Goal: Find specific page/section: Find specific page/section

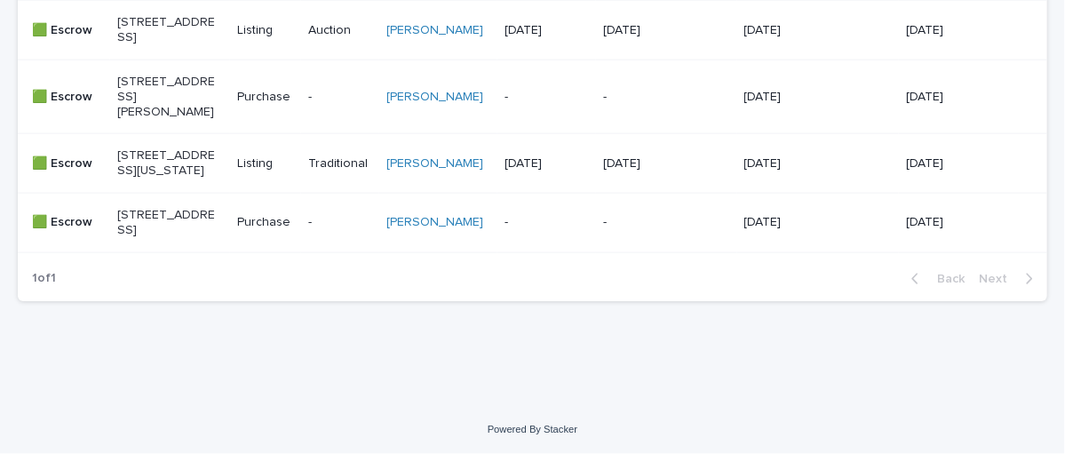
scroll to position [1047, 0]
click at [172, 37] on p "[STREET_ADDRESS]" at bounding box center [166, 30] width 99 height 30
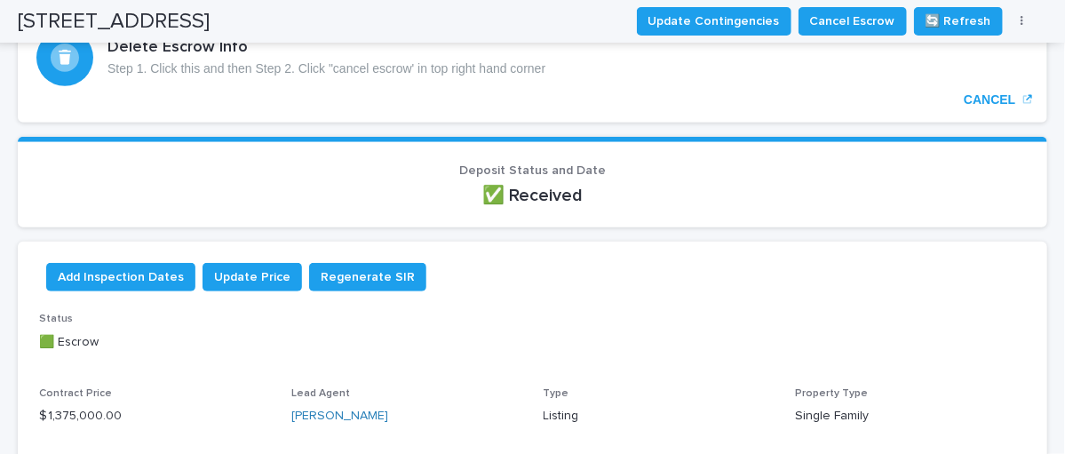
scroll to position [1, 0]
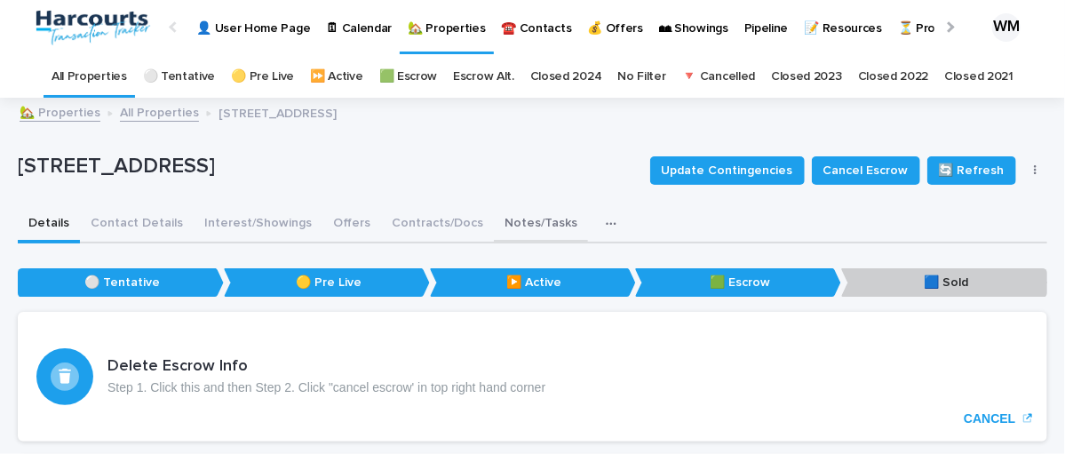
click at [521, 222] on button "Notes/Tasks" at bounding box center [541, 224] width 94 height 37
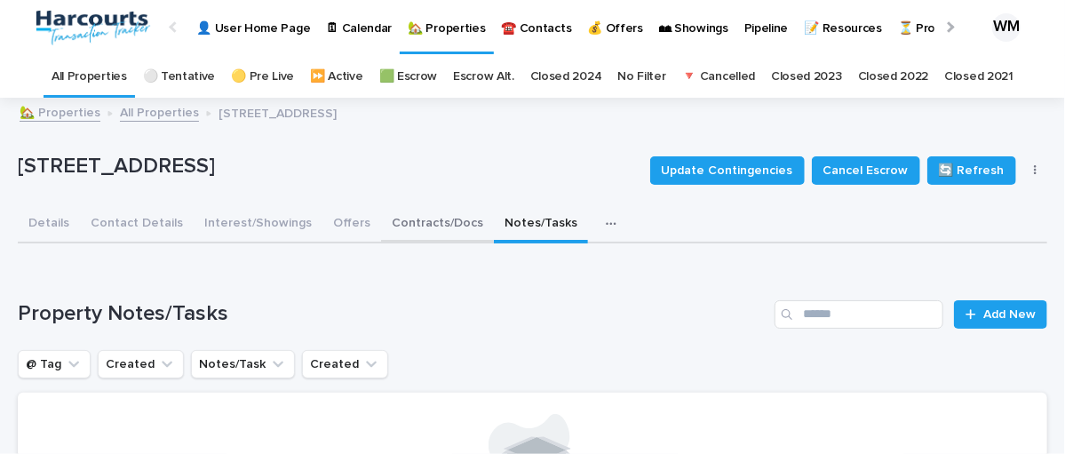
click at [440, 218] on button "Contracts/Docs" at bounding box center [437, 224] width 113 height 37
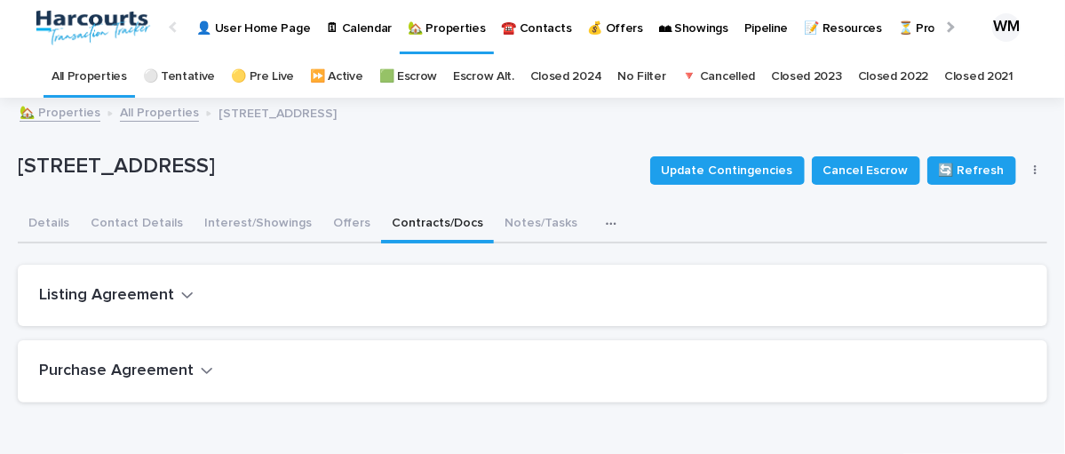
click at [175, 371] on h2 "Purchase Agreement" at bounding box center [116, 371] width 155 height 20
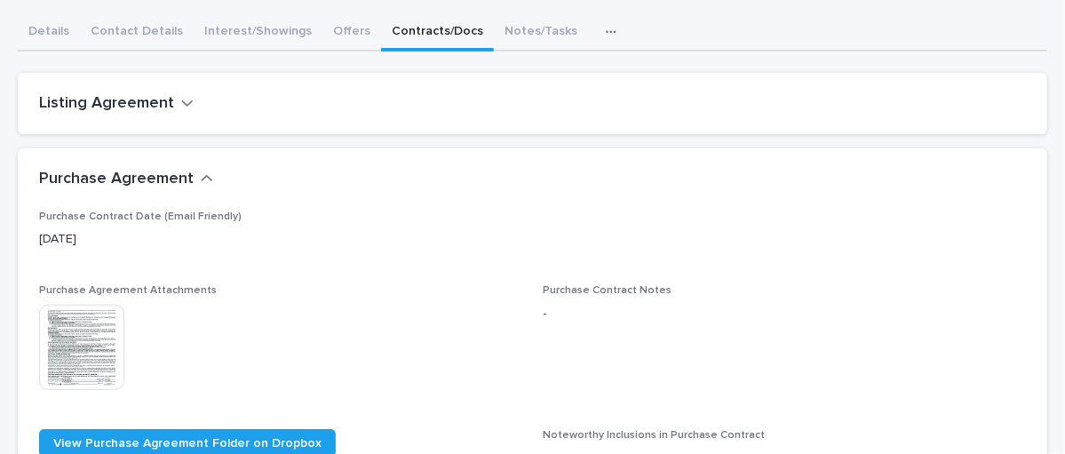
scroll to position [194, 0]
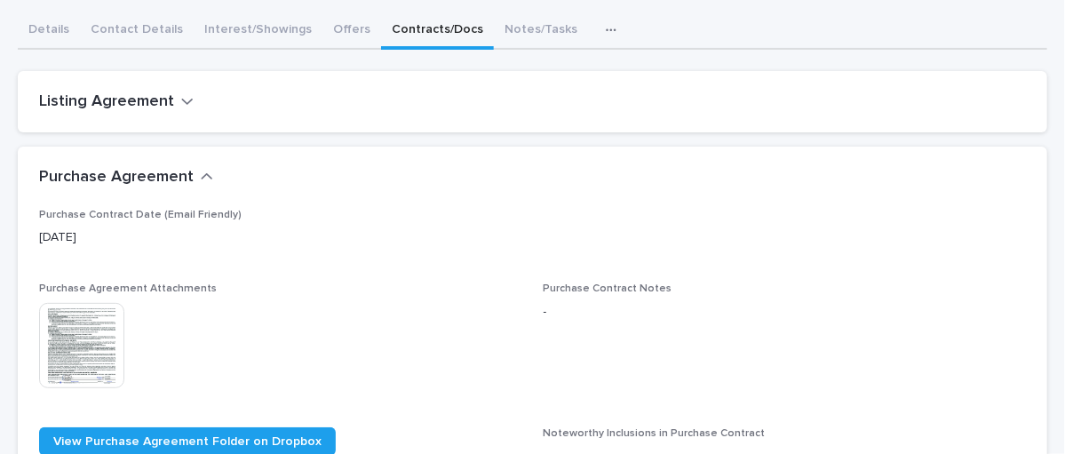
click at [99, 332] on img at bounding box center [81, 345] width 85 height 85
